Goal: Communication & Community: Share content

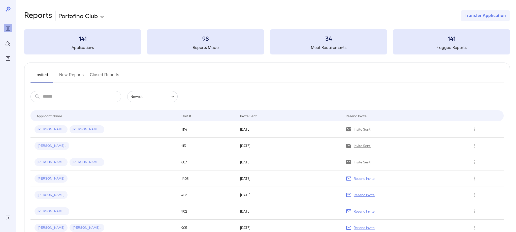
scroll to position [5, 0]
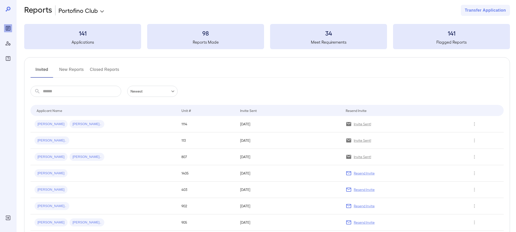
click at [72, 72] on button "New Reports" at bounding box center [71, 72] width 25 height 12
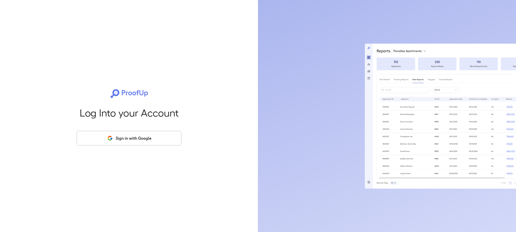
click at [126, 137] on button "Sign in with Google" at bounding box center [129, 138] width 105 height 15
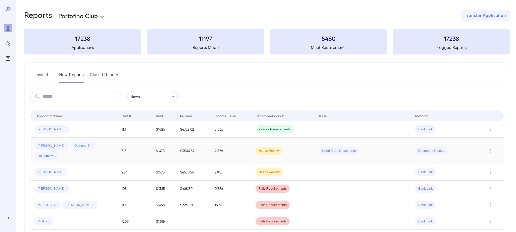
click at [44, 145] on span "[PERSON_NAME].." at bounding box center [52, 145] width 35 height 5
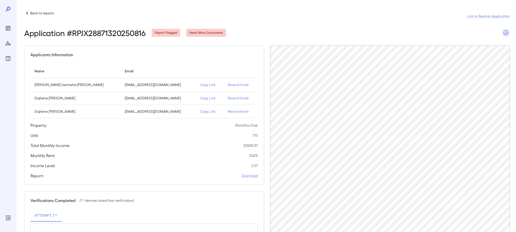
scroll to position [3, 0]
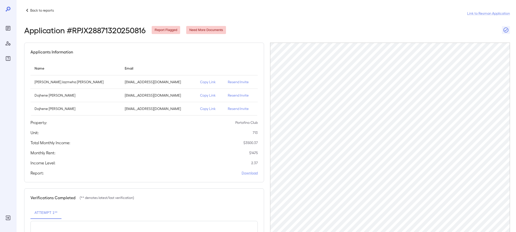
click at [200, 83] on p "Copy Link" at bounding box center [210, 81] width 20 height 5
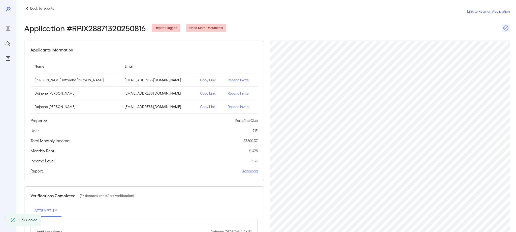
scroll to position [5, 0]
click at [200, 80] on p "Copy Link" at bounding box center [210, 79] width 20 height 5
click at [200, 79] on p "Copy Link" at bounding box center [210, 79] width 20 height 5
